Goal: Task Accomplishment & Management: Use online tool/utility

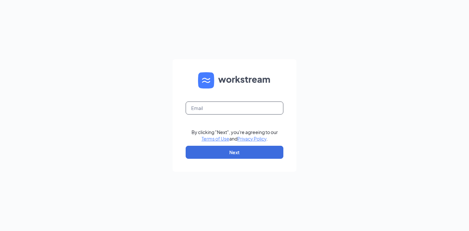
click at [219, 109] on input "text" at bounding box center [235, 108] width 98 height 13
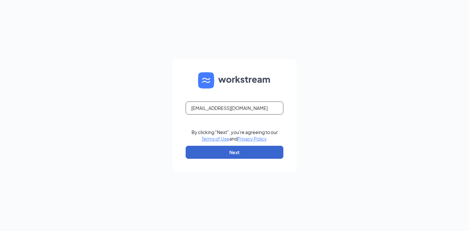
type input "[EMAIL_ADDRESS][DOMAIN_NAME]"
click at [236, 156] on button "Next" at bounding box center [235, 152] width 98 height 13
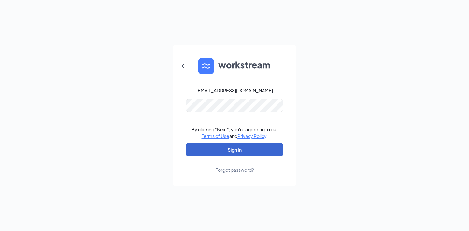
click at [234, 150] on button "Sign In" at bounding box center [235, 149] width 98 height 13
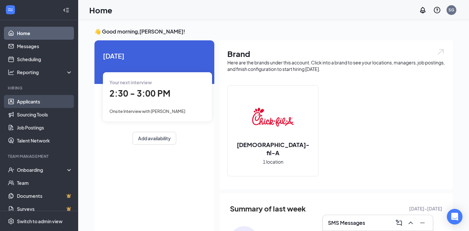
click at [22, 106] on link "Applicants" at bounding box center [45, 101] width 56 height 13
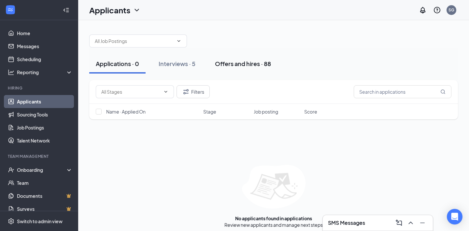
click at [256, 63] on div "Offers and hires · 88" at bounding box center [243, 64] width 56 height 8
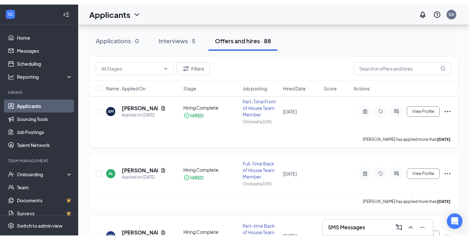
scroll to position [107, 0]
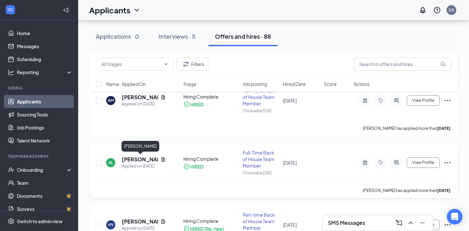
click at [135, 162] on h5 "Angela Lawrence" at bounding box center [140, 159] width 36 height 7
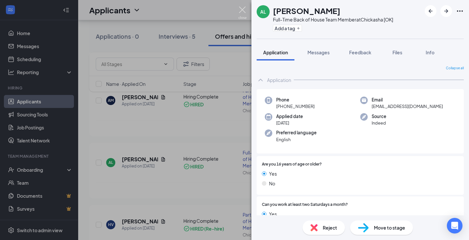
click at [242, 11] on img at bounding box center [242, 13] width 8 height 13
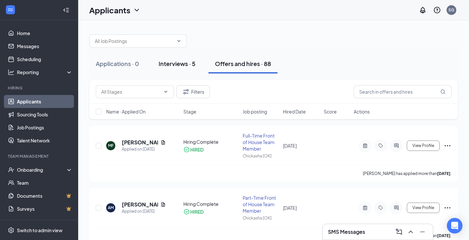
click at [173, 63] on div "Interviews · 5" at bounding box center [177, 64] width 37 height 8
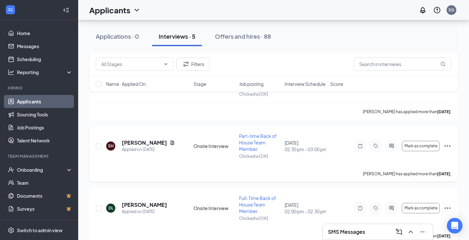
scroll to position [92, 0]
